Goal: Task Accomplishment & Management: Use online tool/utility

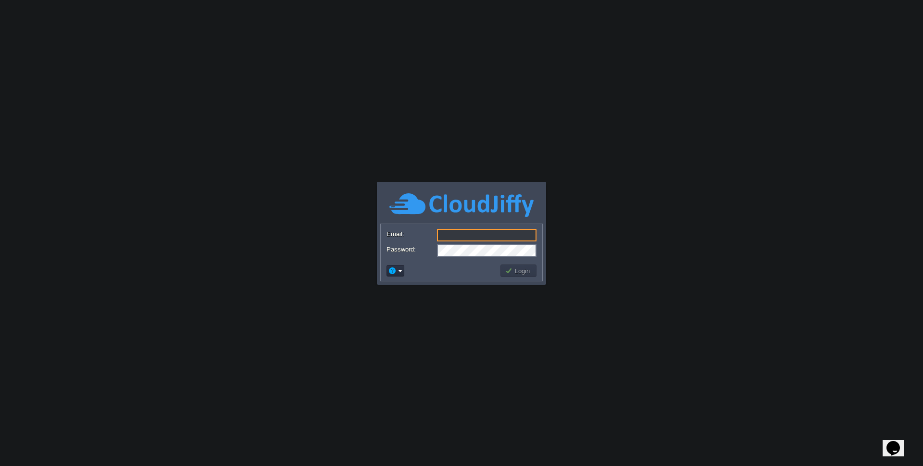
type input "[EMAIL_ADDRESS][DOMAIN_NAME]"
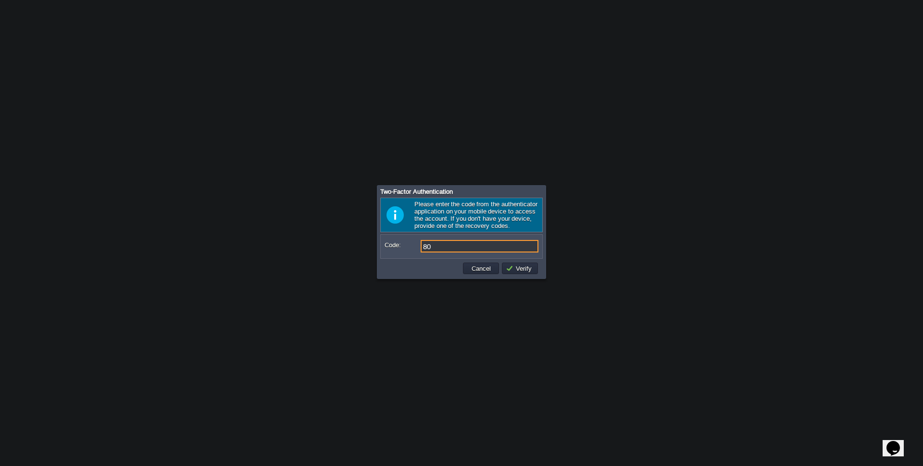
type input "8"
type input "104724"
click at [514, 270] on button "Verify" at bounding box center [520, 268] width 29 height 9
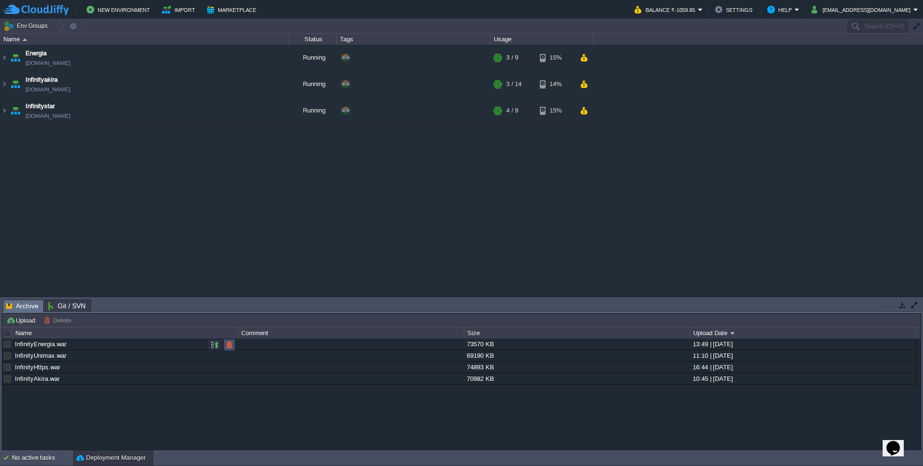
click at [230, 343] on button "button" at bounding box center [229, 344] width 9 height 9
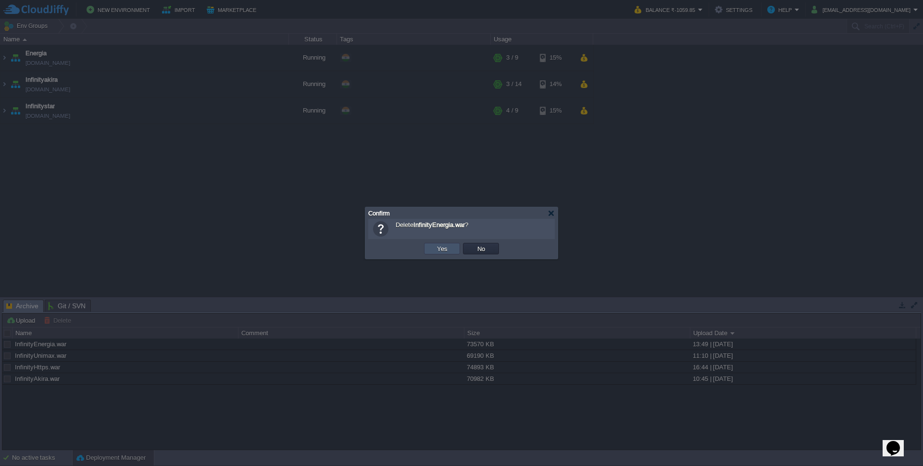
click at [439, 248] on button "Yes" at bounding box center [442, 248] width 16 height 9
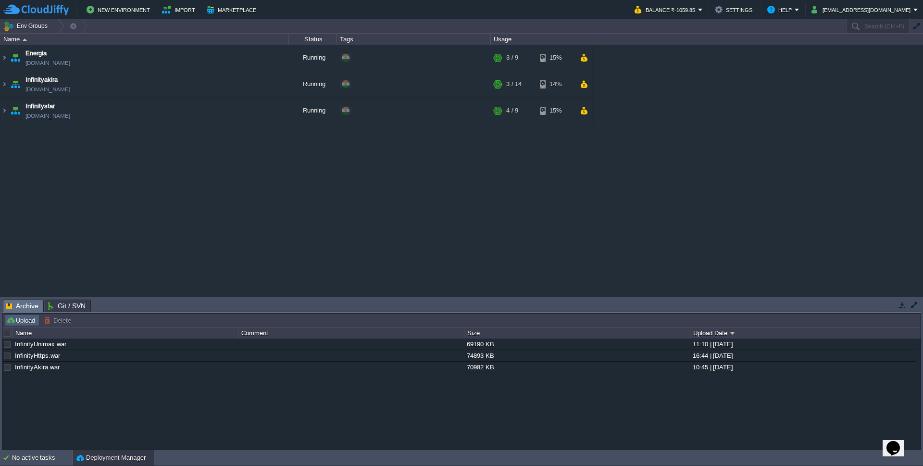
click at [27, 322] on button "Upload" at bounding box center [22, 320] width 32 height 9
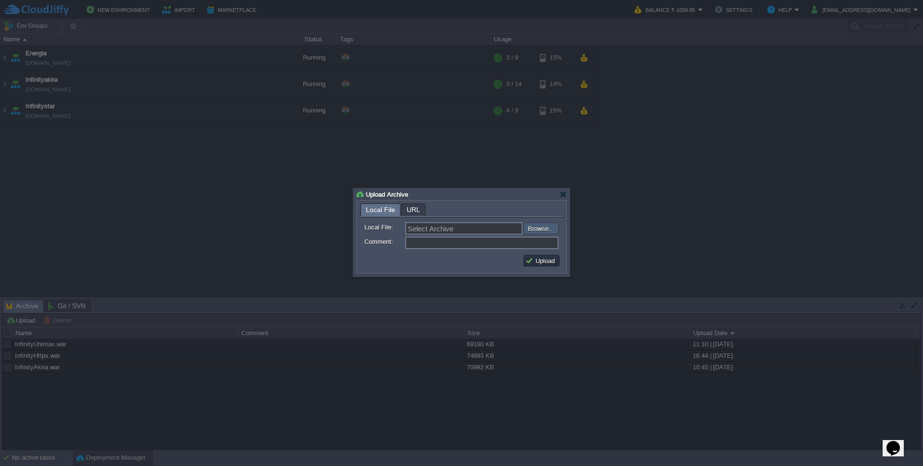
click at [540, 227] on input "file" at bounding box center [498, 229] width 122 height 12
type input "C:\fakepath\InfinityEnergia.war"
type input "InfinityEnergia.war"
click at [535, 260] on button "Upload" at bounding box center [542, 260] width 32 height 9
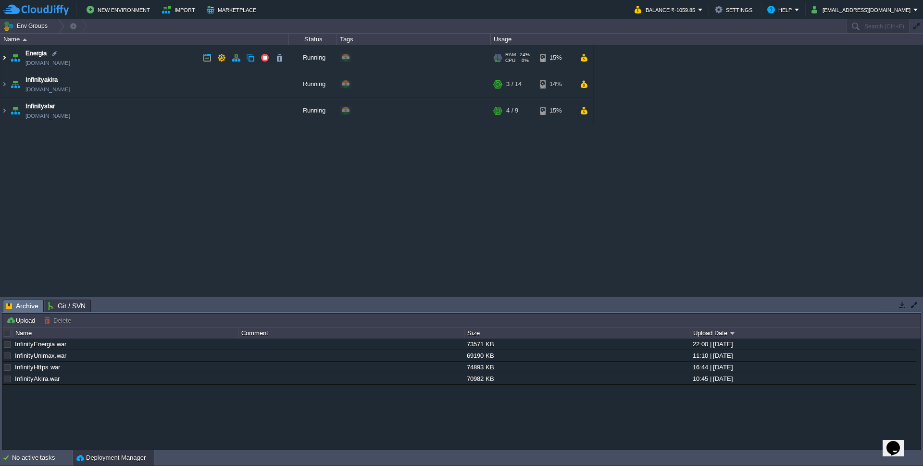
click at [5, 58] on img at bounding box center [4, 58] width 8 height 26
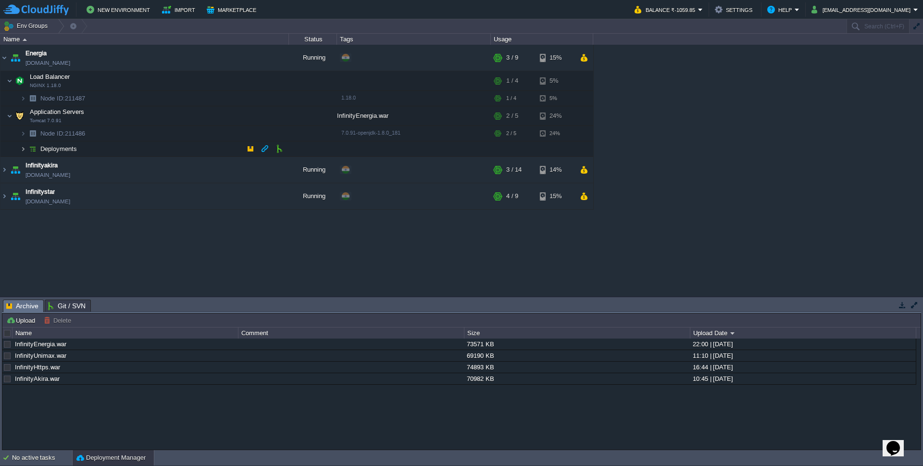
click at [22, 150] on img at bounding box center [23, 148] width 6 height 15
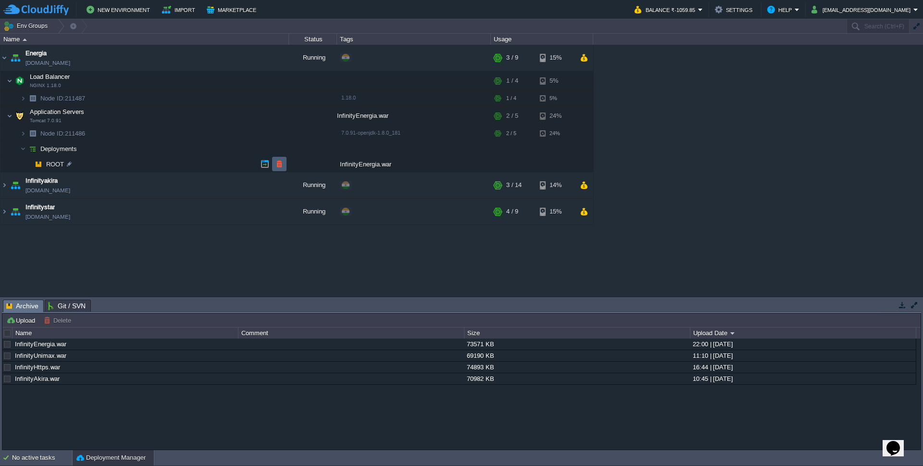
click at [280, 163] on button "button" at bounding box center [279, 164] width 9 height 9
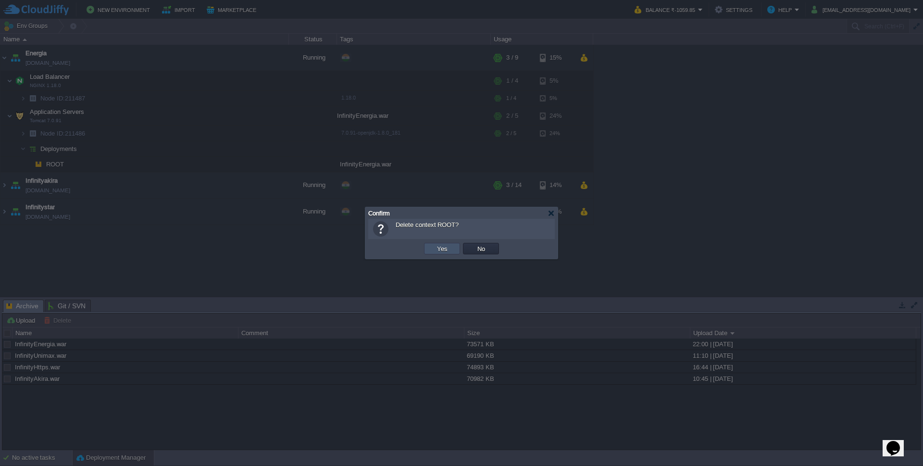
click at [446, 250] on button "Yes" at bounding box center [442, 248] width 16 height 9
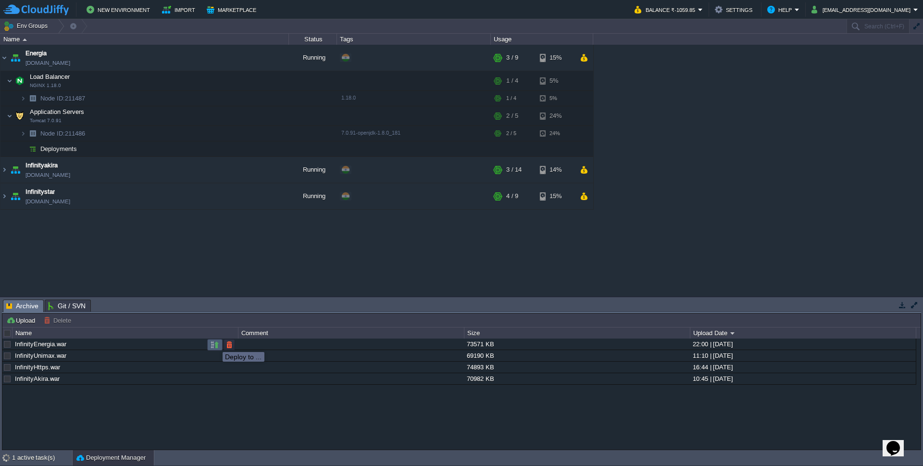
click at [215, 343] on button "button" at bounding box center [215, 344] width 9 height 9
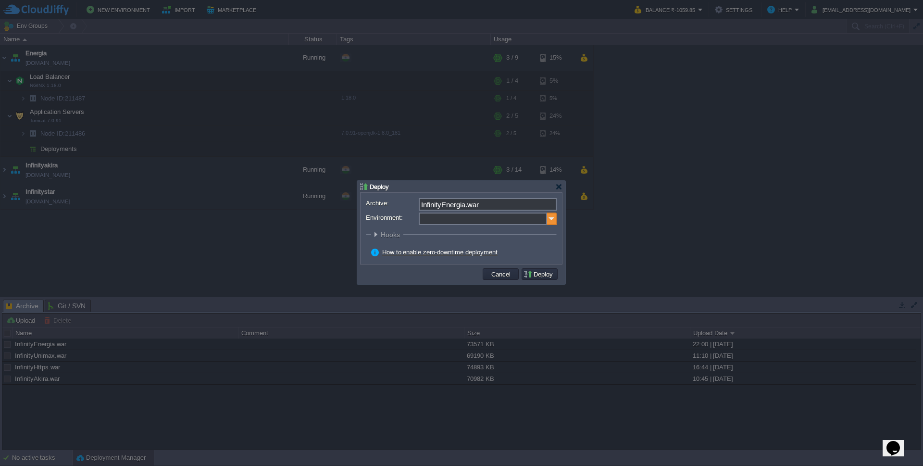
click at [550, 221] on img at bounding box center [552, 219] width 10 height 13
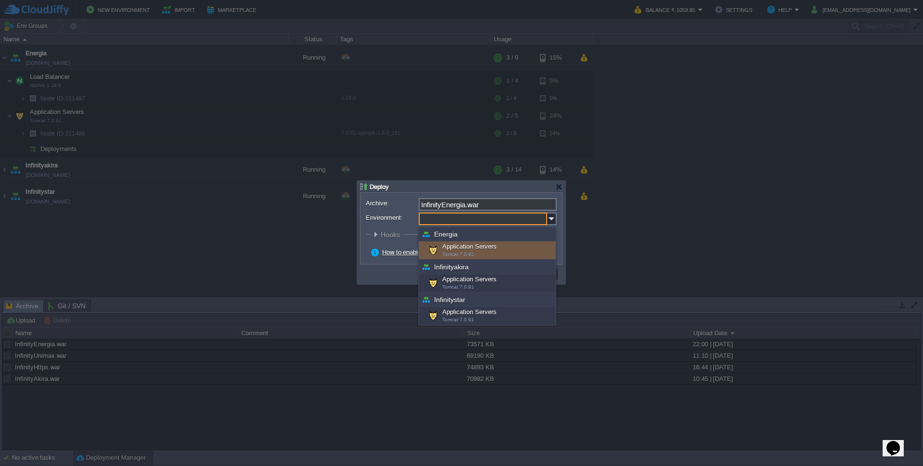
click at [456, 249] on div "Application Servers Tomcat 7.0.91" at bounding box center [487, 250] width 137 height 18
type input "Application Servers (Energia)"
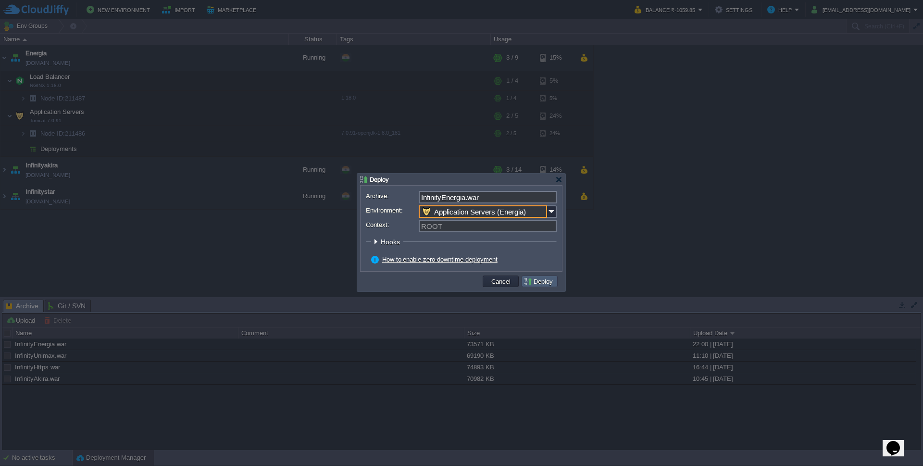
click at [537, 284] on button "Deploy" at bounding box center [540, 281] width 32 height 9
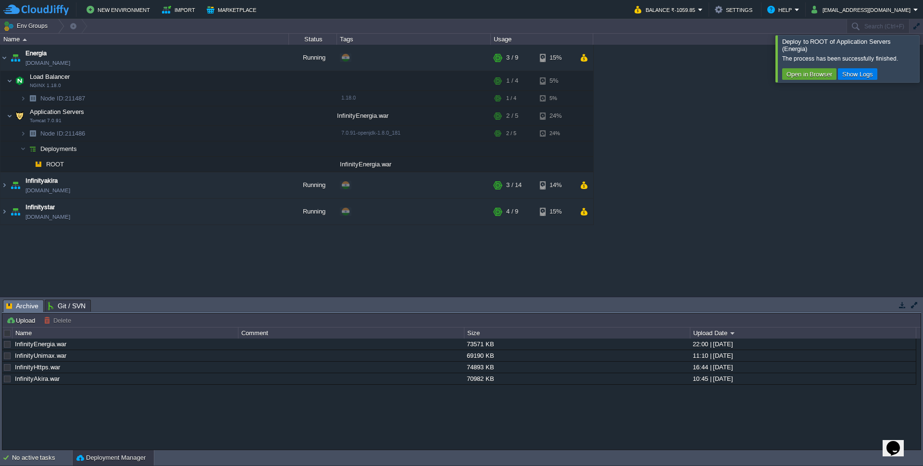
click at [923, 54] on div at bounding box center [935, 58] width 0 height 47
